Goal: Task Accomplishment & Management: Use online tool/utility

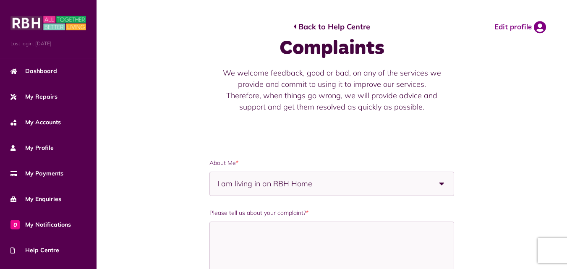
select select "**********"
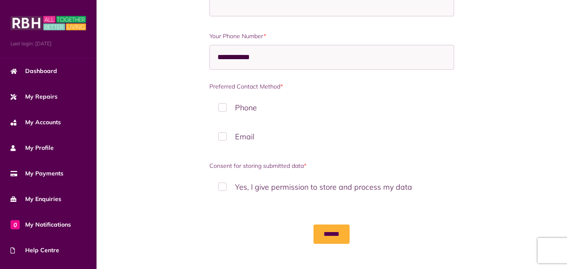
scroll to position [615, 0]
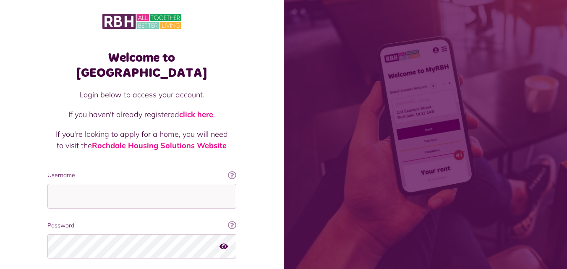
scroll to position [53, 0]
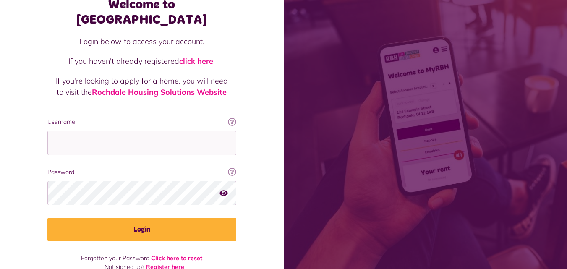
scroll to position [53, 0]
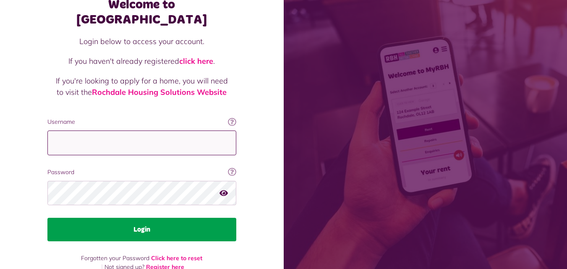
type input "**********"
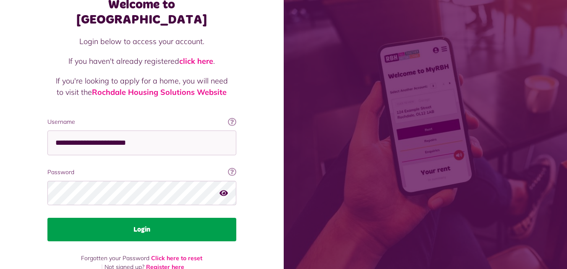
click at [125, 218] on button "Login" at bounding box center [141, 230] width 189 height 24
click at [142, 218] on button "Login" at bounding box center [141, 230] width 189 height 24
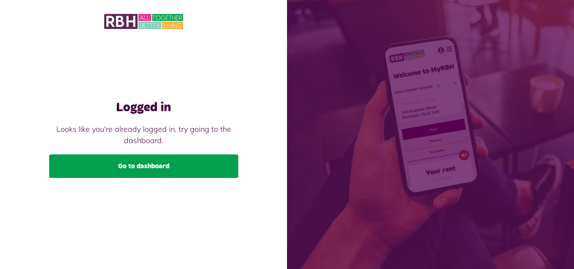
click at [146, 172] on link "Go to dashboard" at bounding box center [143, 167] width 189 height 24
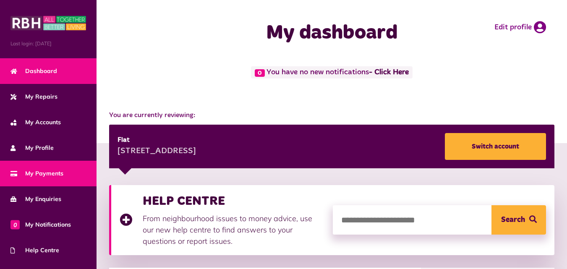
click at [62, 163] on link "My Payments" at bounding box center [48, 174] width 97 height 26
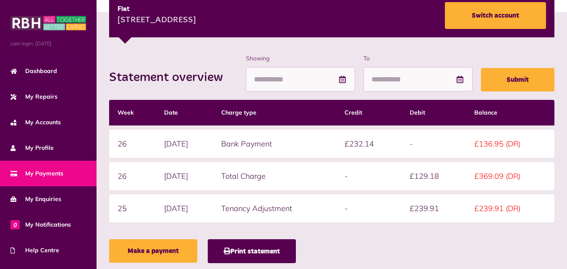
scroll to position [152, 0]
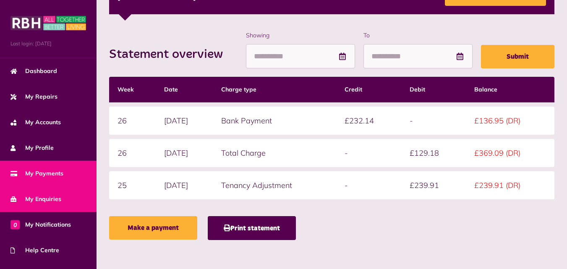
click at [54, 192] on link "My Enquiries" at bounding box center [48, 199] width 97 height 26
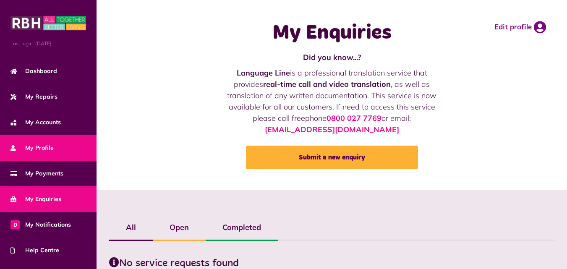
click at [41, 144] on span "My Profile" at bounding box center [31, 148] width 43 height 9
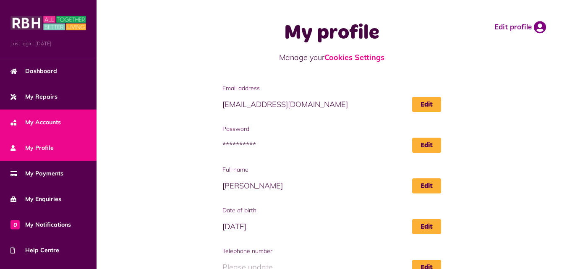
click at [49, 120] on span "My Accounts" at bounding box center [35, 122] width 50 height 9
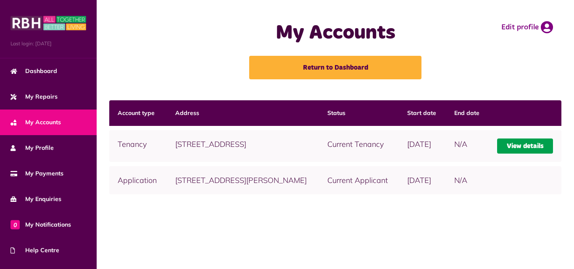
click at [517, 151] on link "View details" at bounding box center [525, 146] width 56 height 15
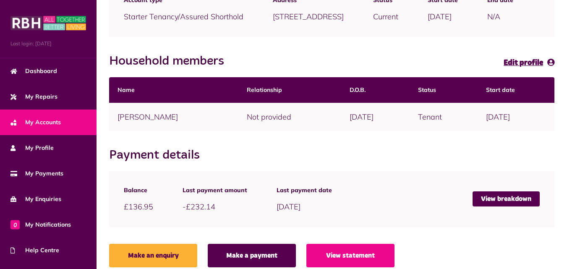
scroll to position [144, 0]
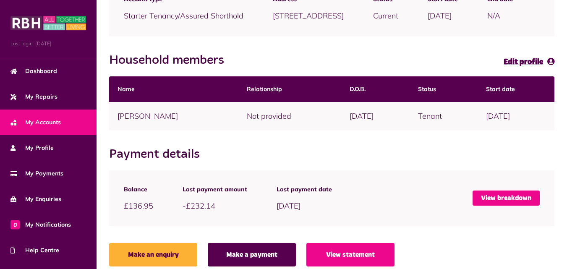
click at [491, 204] on link "View breakdown" at bounding box center [506, 198] width 67 height 15
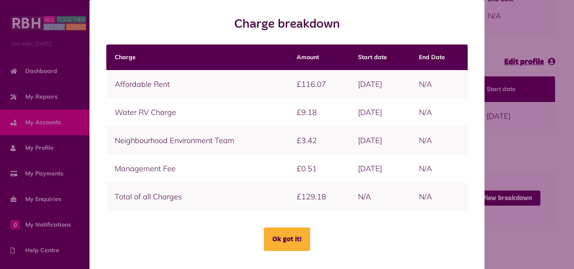
click at [536, 165] on div "Charge breakdown Charge Amount Start date End Date Ok got it!" at bounding box center [286, 136] width 567 height 272
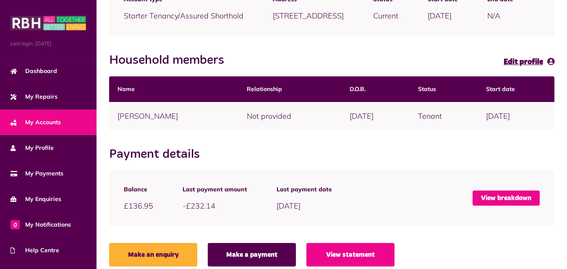
click at [498, 206] on link "View breakdown" at bounding box center [506, 198] width 67 height 15
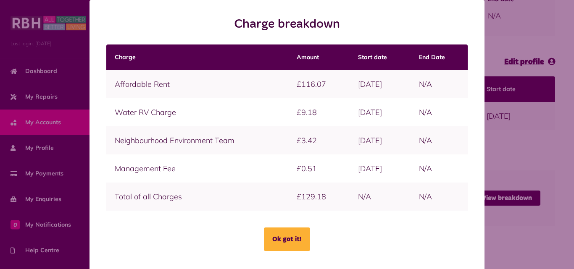
click at [548, 152] on div "Charge breakdown Charge Amount Start date End Date Ok got it!" at bounding box center [286, 136] width 567 height 272
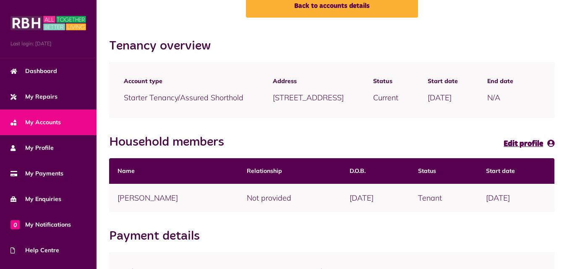
scroll to position [64, 0]
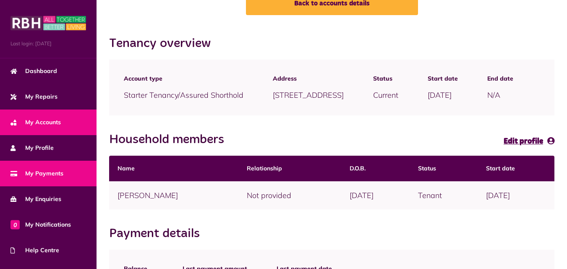
click at [52, 173] on span "My Payments" at bounding box center [36, 173] width 53 height 9
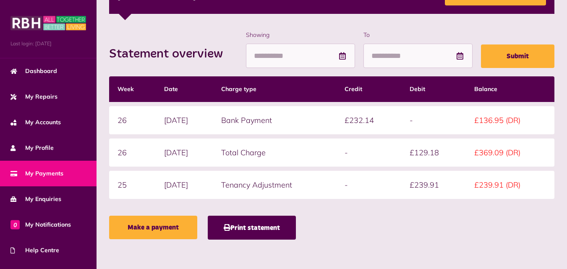
scroll to position [152, 0]
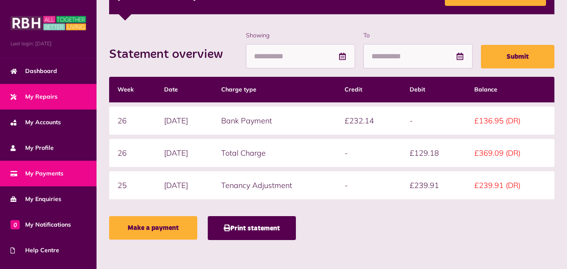
click at [37, 99] on span "My Repairs" at bounding box center [33, 96] width 47 height 9
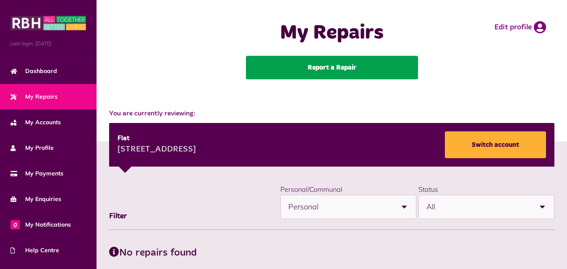
click at [322, 70] on link "Report a Repair" at bounding box center [332, 68] width 172 height 24
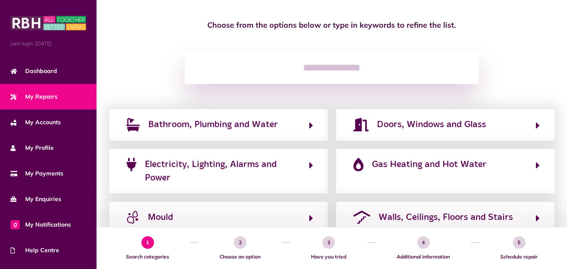
scroll to position [75, 0]
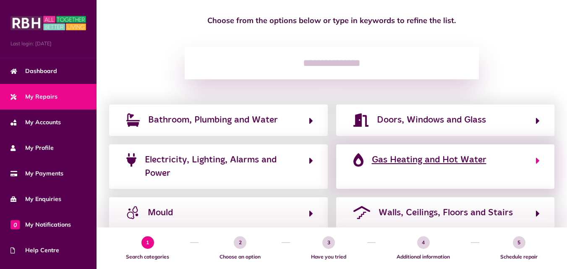
click at [404, 154] on span "Gas Heating and Hot Water" at bounding box center [429, 159] width 115 height 13
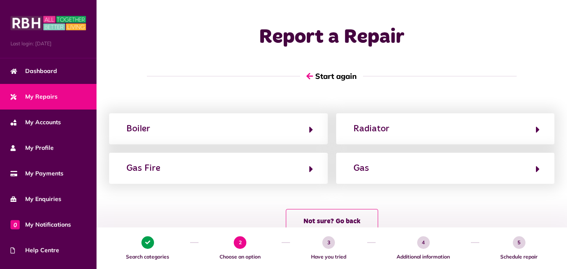
scroll to position [0, 0]
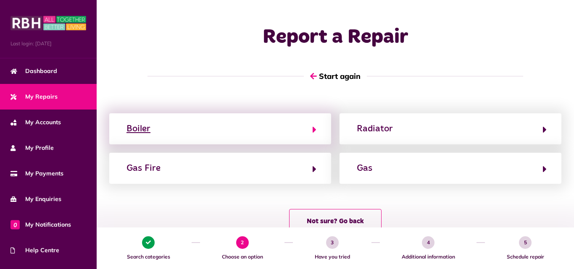
click at [316, 127] on icon "button" at bounding box center [314, 130] width 4 height 10
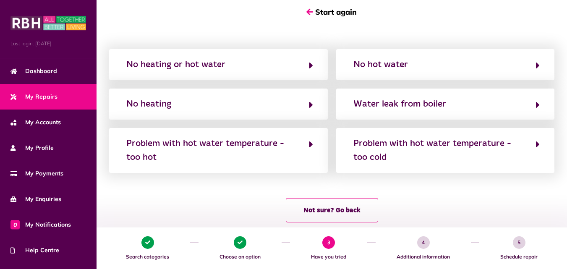
scroll to position [62, 0]
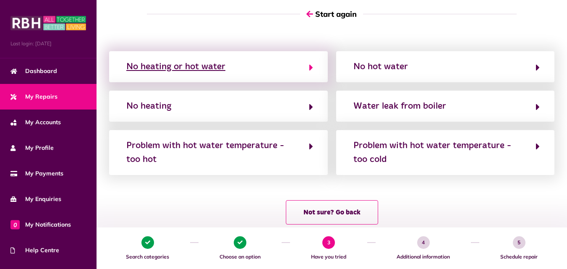
click at [281, 70] on button "No heating or hot water" at bounding box center [218, 67] width 189 height 14
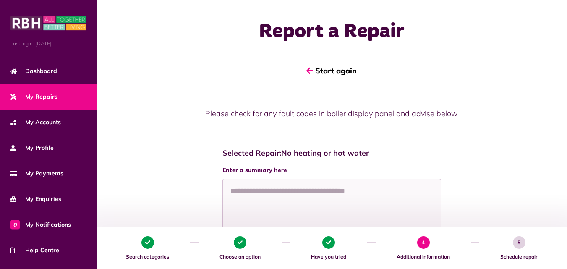
scroll to position [39, 0]
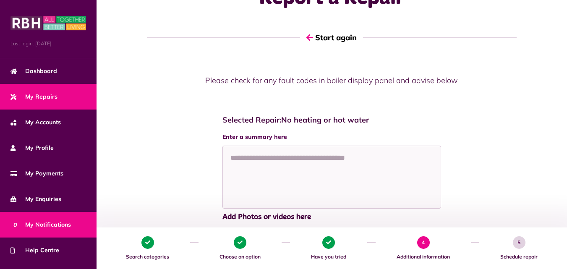
click at [57, 218] on link "0 My Notifications" at bounding box center [48, 225] width 97 height 26
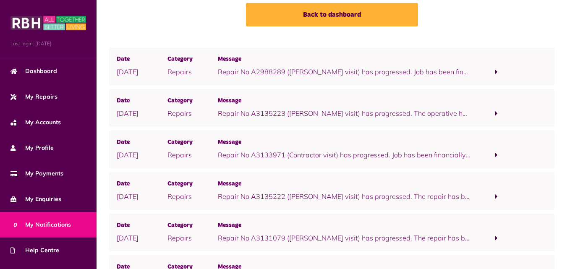
scroll to position [53, 0]
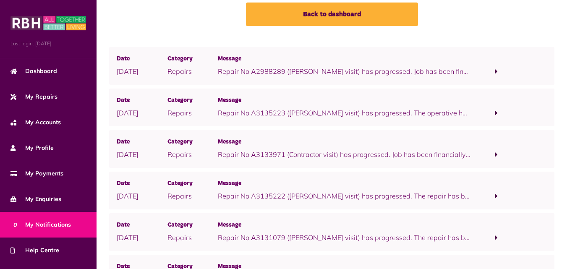
click at [494, 113] on span at bounding box center [496, 113] width 51 height 11
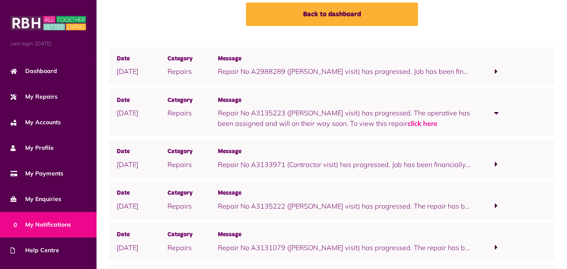
click at [495, 206] on span at bounding box center [496, 205] width 51 height 11
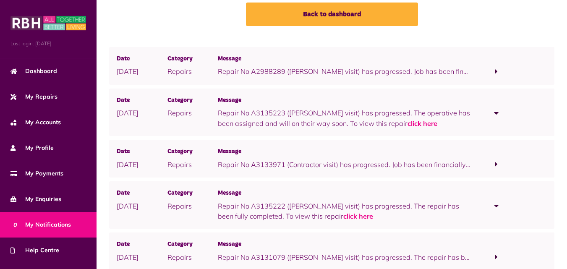
click at [498, 72] on span at bounding box center [496, 71] width 51 height 11
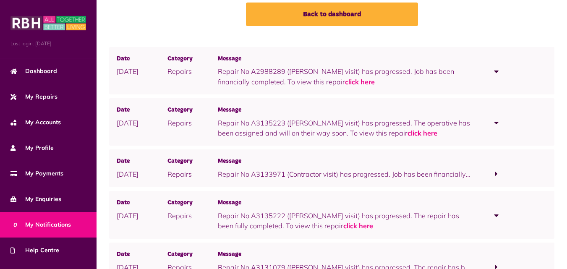
click at [345, 80] on link "click here" at bounding box center [360, 82] width 30 height 8
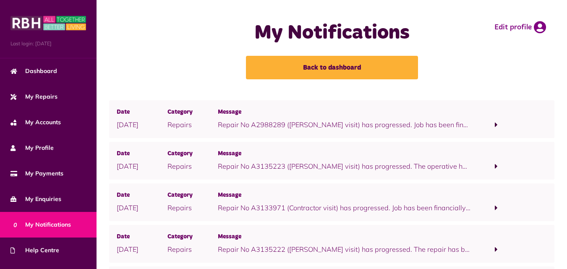
scroll to position [53, 0]
